Goal: Task Accomplishment & Management: Manage account settings

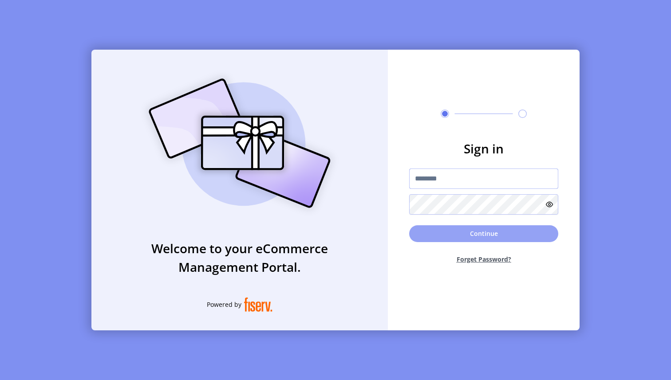
type input "**********"
click at [438, 229] on button "Continue" at bounding box center [483, 233] width 149 height 17
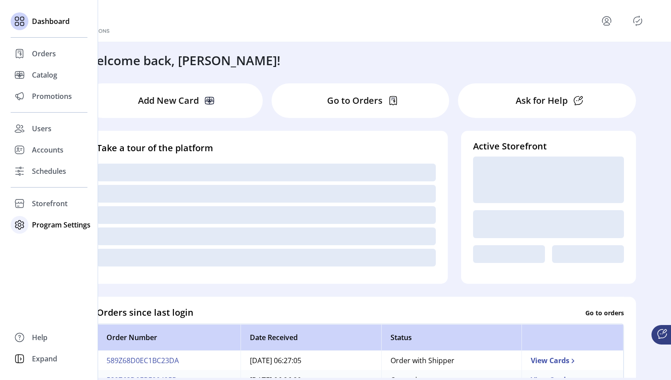
click at [57, 220] on span "Program Settings" at bounding box center [61, 225] width 59 height 11
click at [51, 243] on span "Templates" at bounding box center [49, 242] width 35 height 11
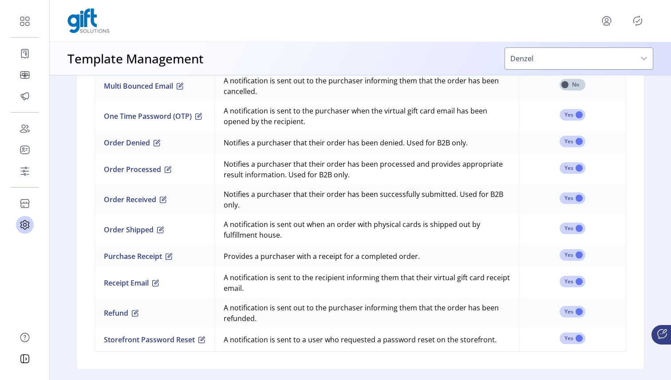
scroll to position [783, 0]
drag, startPoint x: 267, startPoint y: 108, endPoint x: 319, endPoint y: 119, distance: 53.0
click at [319, 119] on td "A notification is sent to the purchaser when the virtual gift card email has be…" at bounding box center [366, 115] width 304 height 30
click at [197, 116] on span "button" at bounding box center [198, 115] width 7 height 7
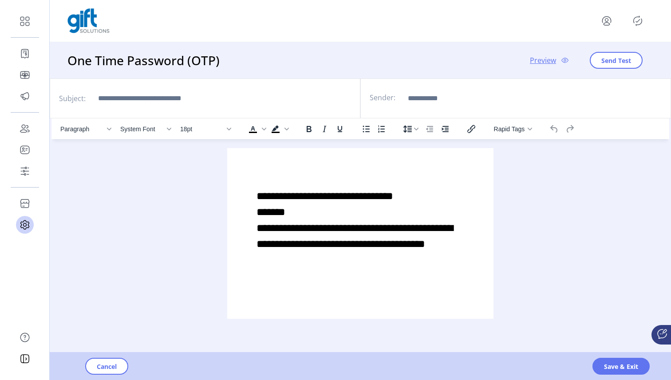
click at [404, 212] on p "**********" at bounding box center [360, 220] width 208 height 64
click at [615, 367] on span "Save & Exit" at bounding box center [621, 366] width 34 height 9
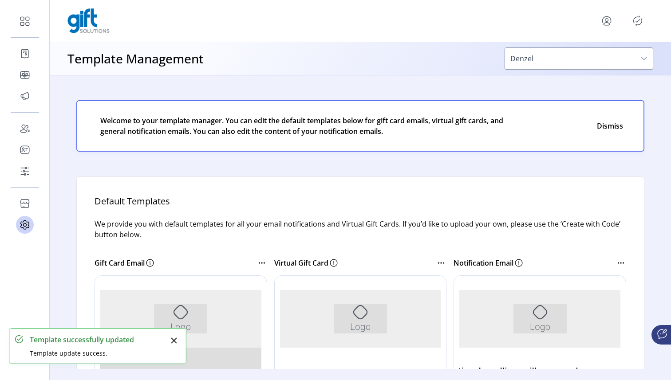
click at [639, 21] on icon "Publisher Panel" at bounding box center [637, 21] width 14 height 14
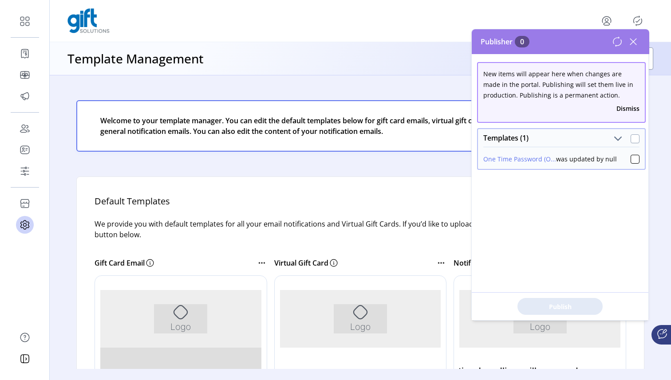
click at [632, 137] on div at bounding box center [634, 138] width 9 height 9
drag, startPoint x: 573, startPoint y: 158, endPoint x: 617, endPoint y: 157, distance: 44.4
click at [617, 157] on div "One Time Password (O... was updated by null" at bounding box center [561, 157] width 156 height 13
click at [616, 158] on div "One Time Password (O... was updated by null" at bounding box center [561, 157] width 156 height 13
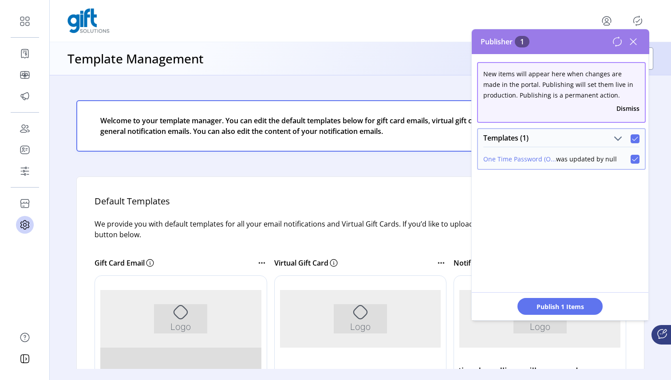
drag, startPoint x: 616, startPoint y: 158, endPoint x: 558, endPoint y: 160, distance: 57.7
click at [558, 160] on div "One Time Password (O... was updated by null" at bounding box center [561, 157] width 156 height 13
click at [568, 160] on div "One Time Password (O... was updated by null" at bounding box center [549, 158] width 133 height 9
drag, startPoint x: 568, startPoint y: 160, endPoint x: 609, endPoint y: 156, distance: 41.0
click at [609, 156] on div "One Time Password (O... was updated by null" at bounding box center [549, 158] width 133 height 9
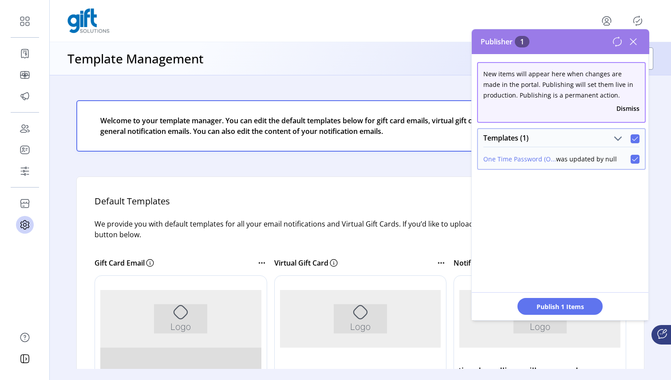
click at [610, 161] on div "One Time Password (O... was updated by null" at bounding box center [549, 158] width 133 height 9
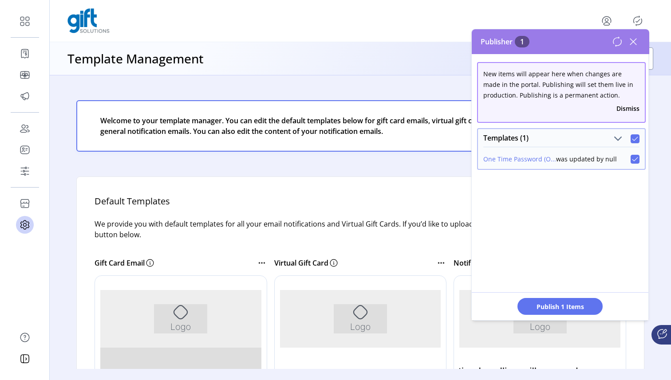
click at [610, 161] on div "One Time Password (O... was updated by null" at bounding box center [549, 158] width 133 height 9
click at [572, 309] on span "Publish 1 Items" at bounding box center [560, 306] width 62 height 9
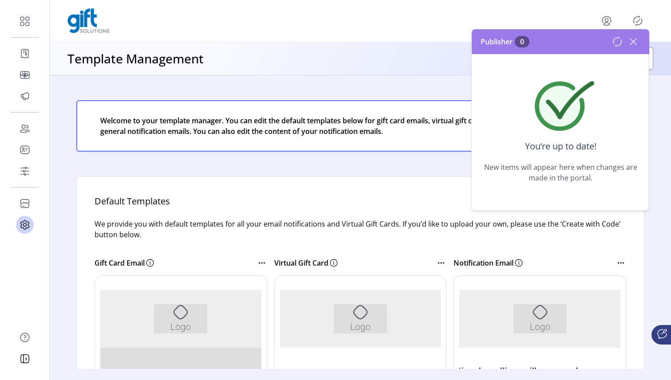
click at [634, 44] on icon at bounding box center [633, 42] width 14 height 14
